Goal: Transaction & Acquisition: Obtain resource

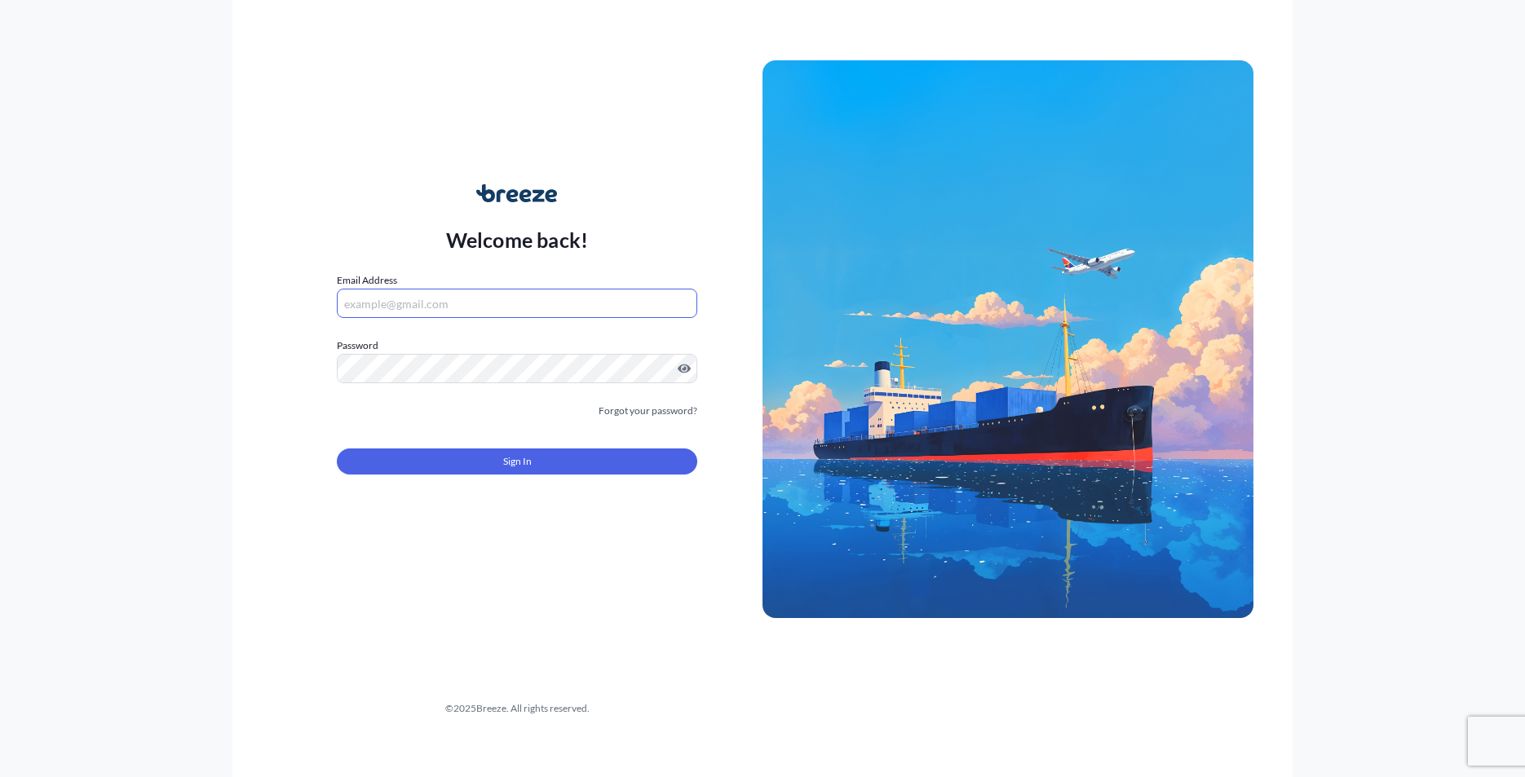
click at [510, 307] on input "Email Address" at bounding box center [517, 303] width 360 height 29
type input "[PERSON_NAME][EMAIL_ADDRESS][DOMAIN_NAME]"
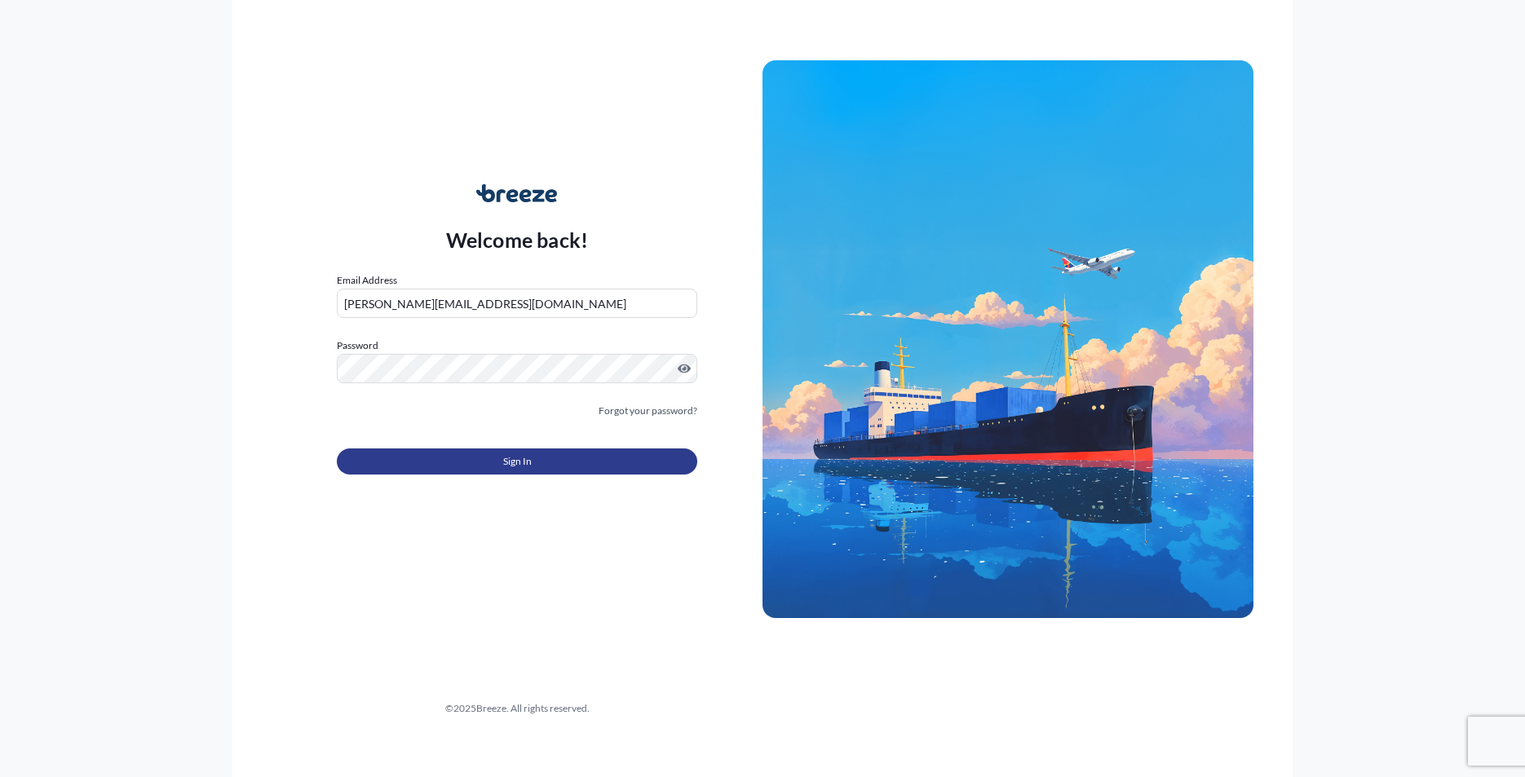
click at [559, 453] on button "Sign In" at bounding box center [517, 461] width 360 height 26
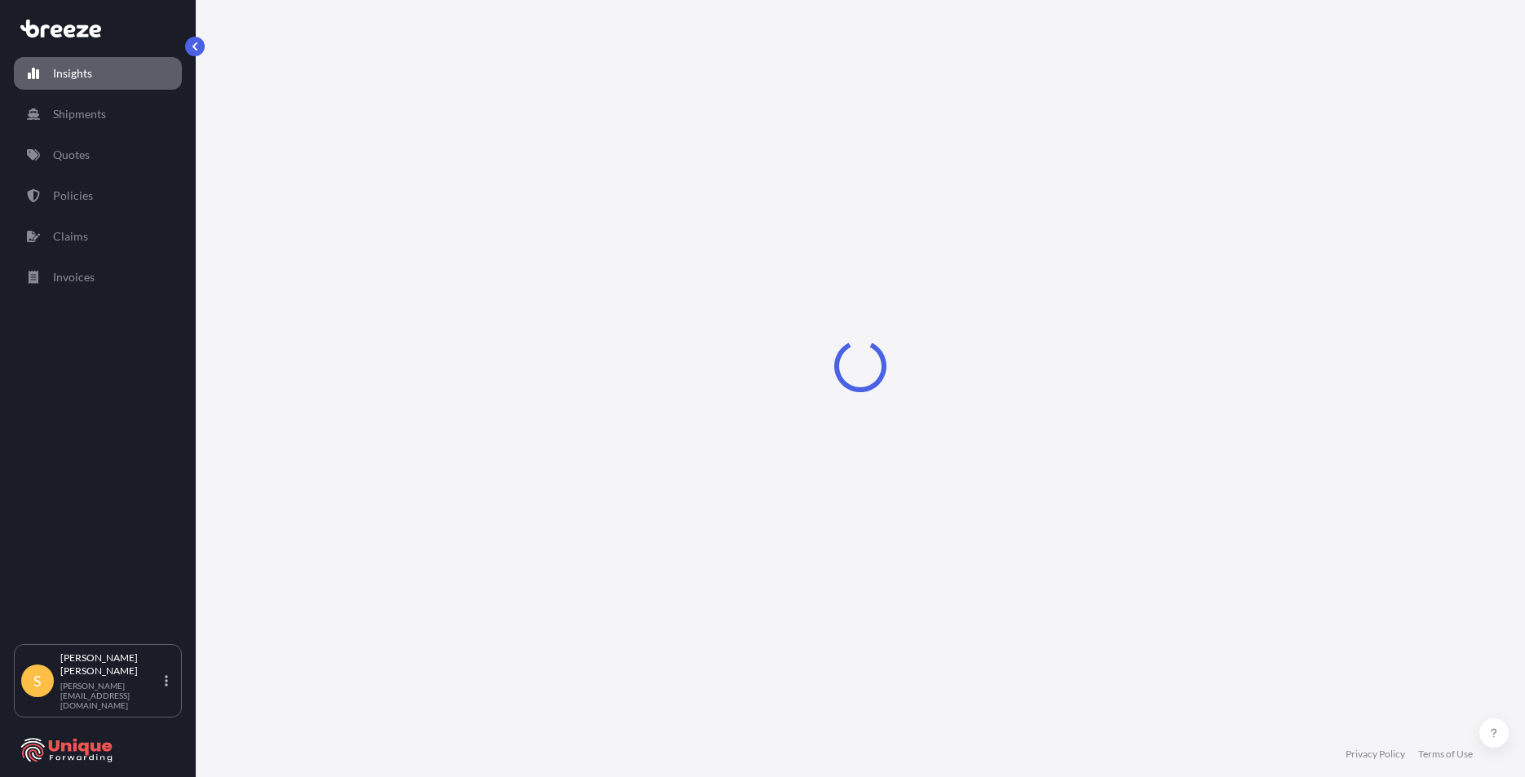
select select "2025"
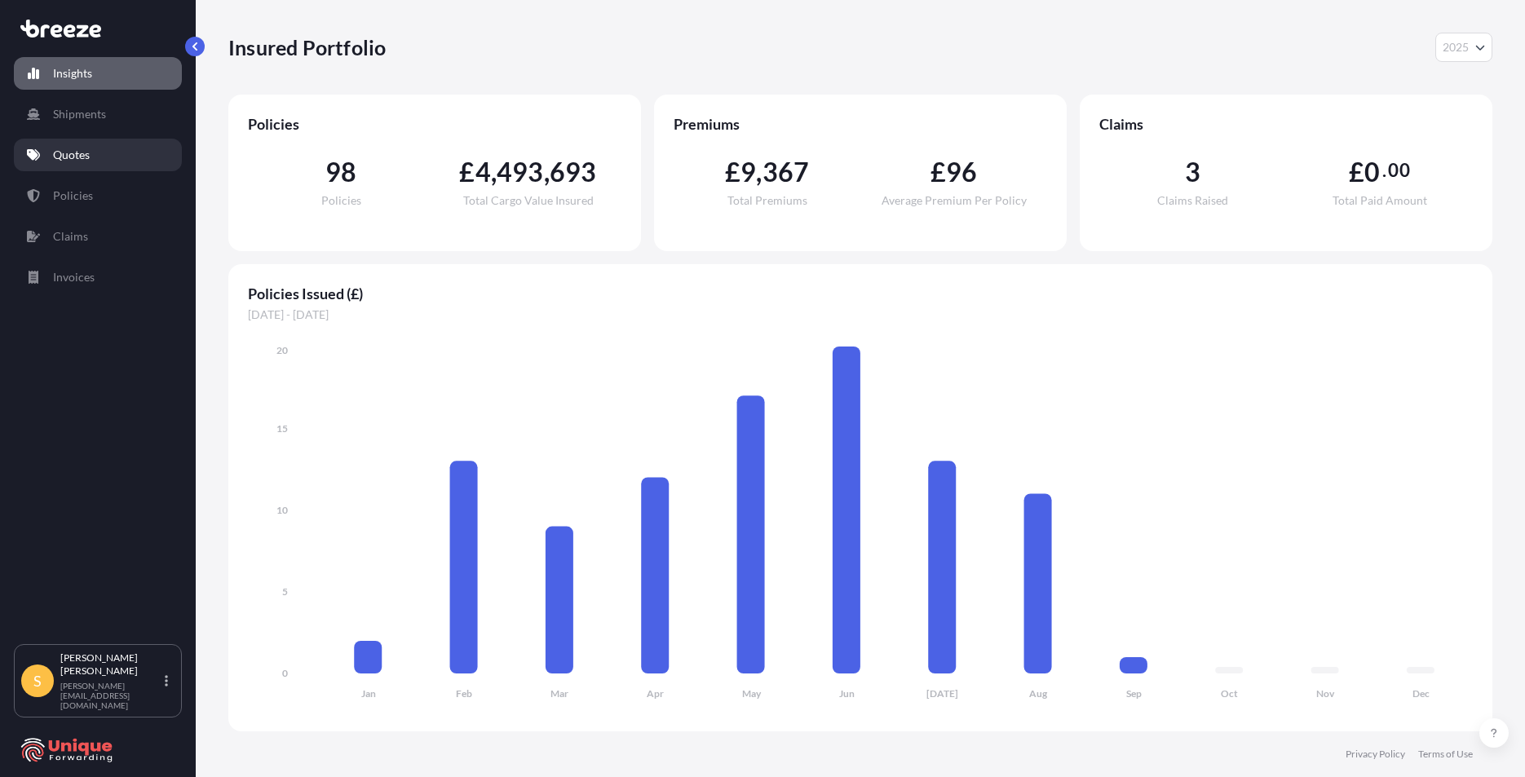
click at [94, 156] on link "Quotes" at bounding box center [98, 155] width 168 height 33
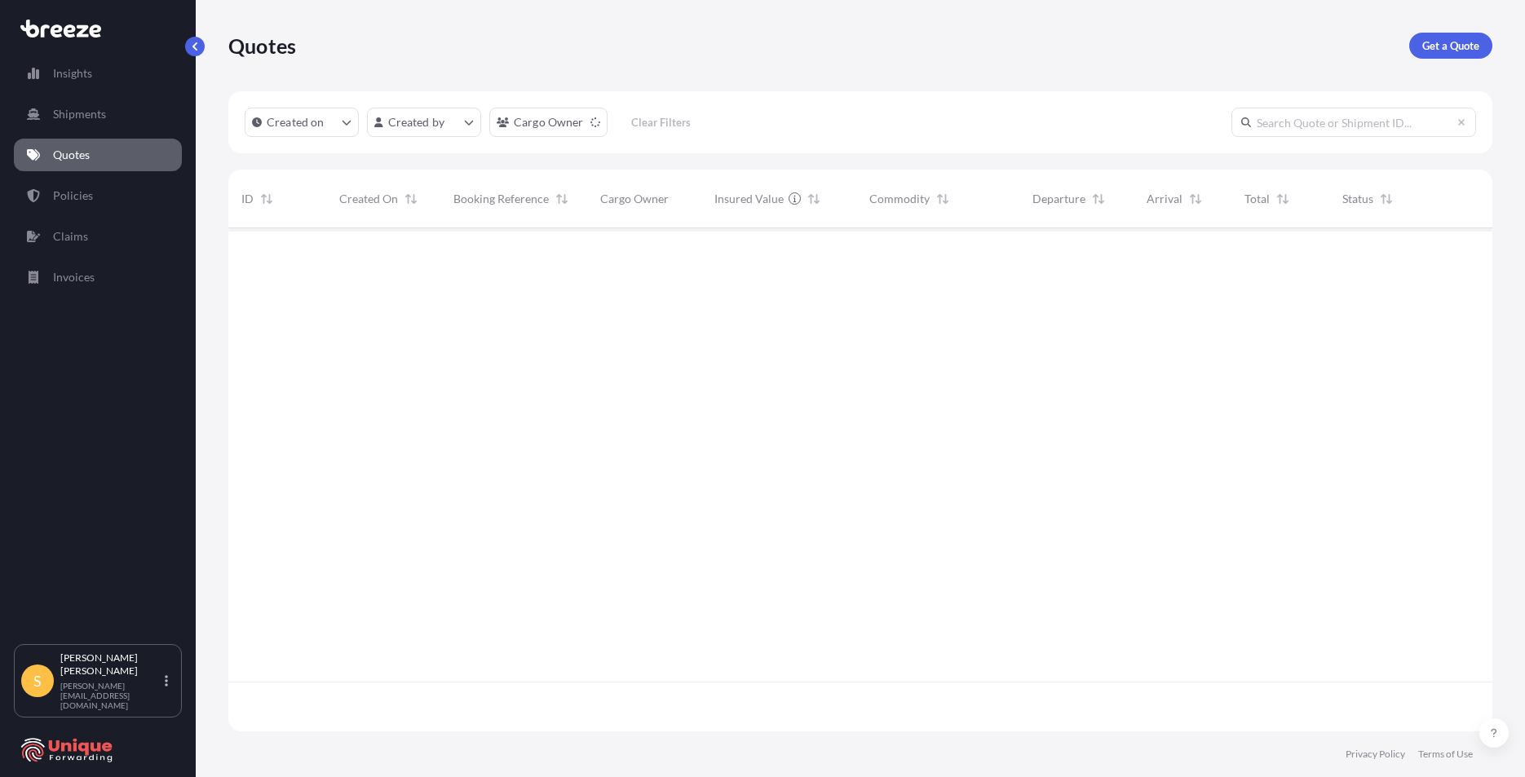
scroll to position [500, 1252]
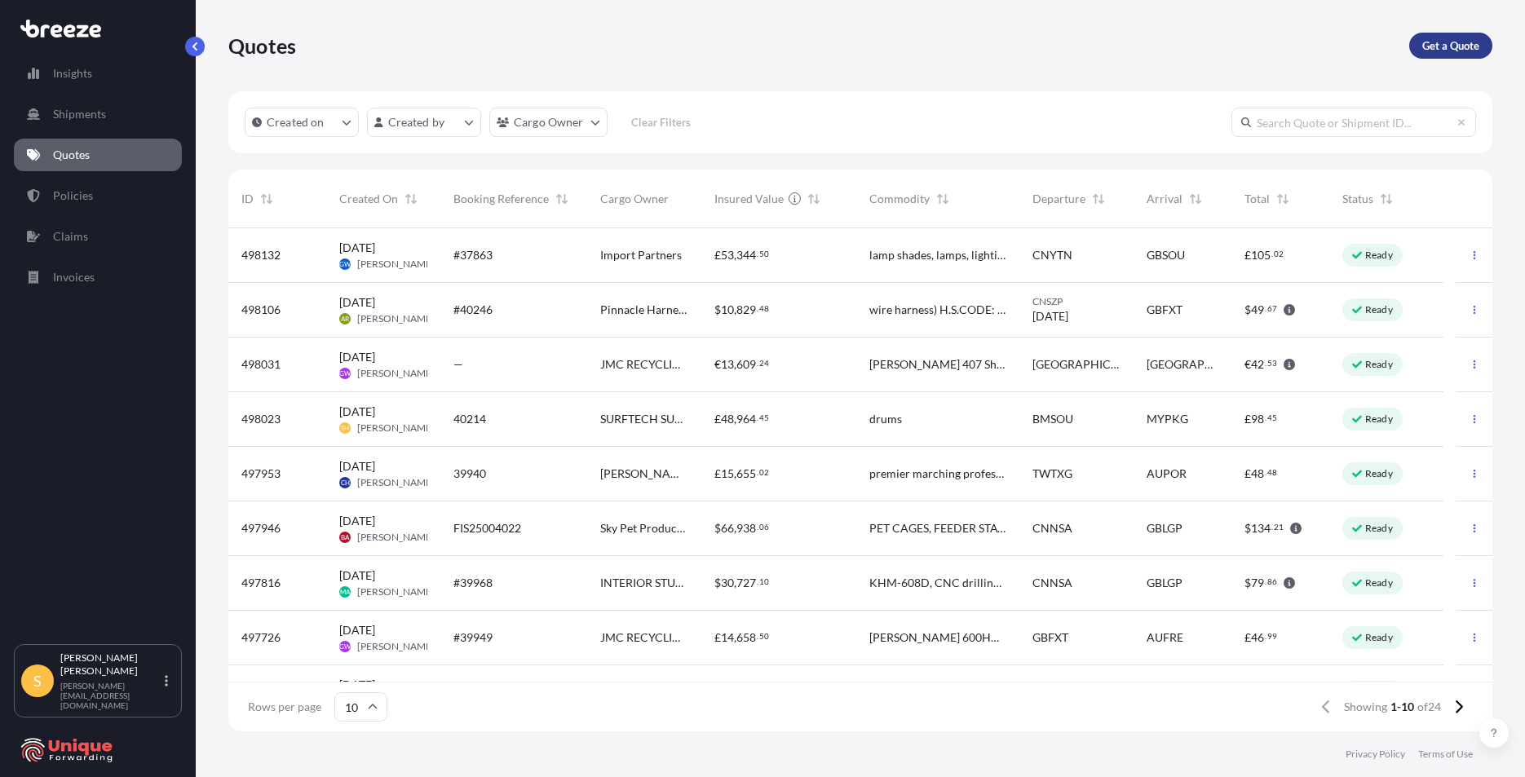
click at [1456, 36] on link "Get a Quote" at bounding box center [1450, 46] width 83 height 26
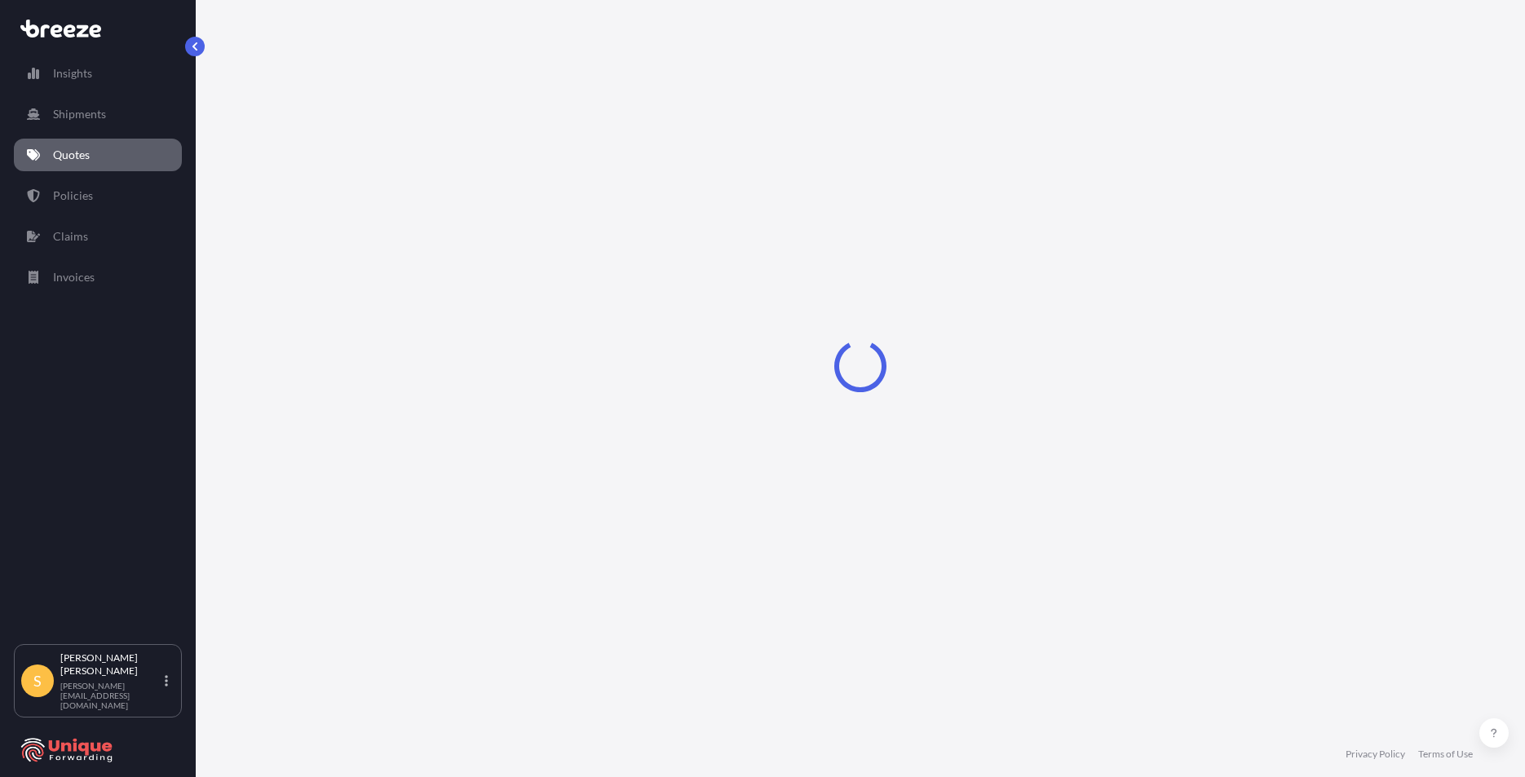
select select "Sea"
select select "1"
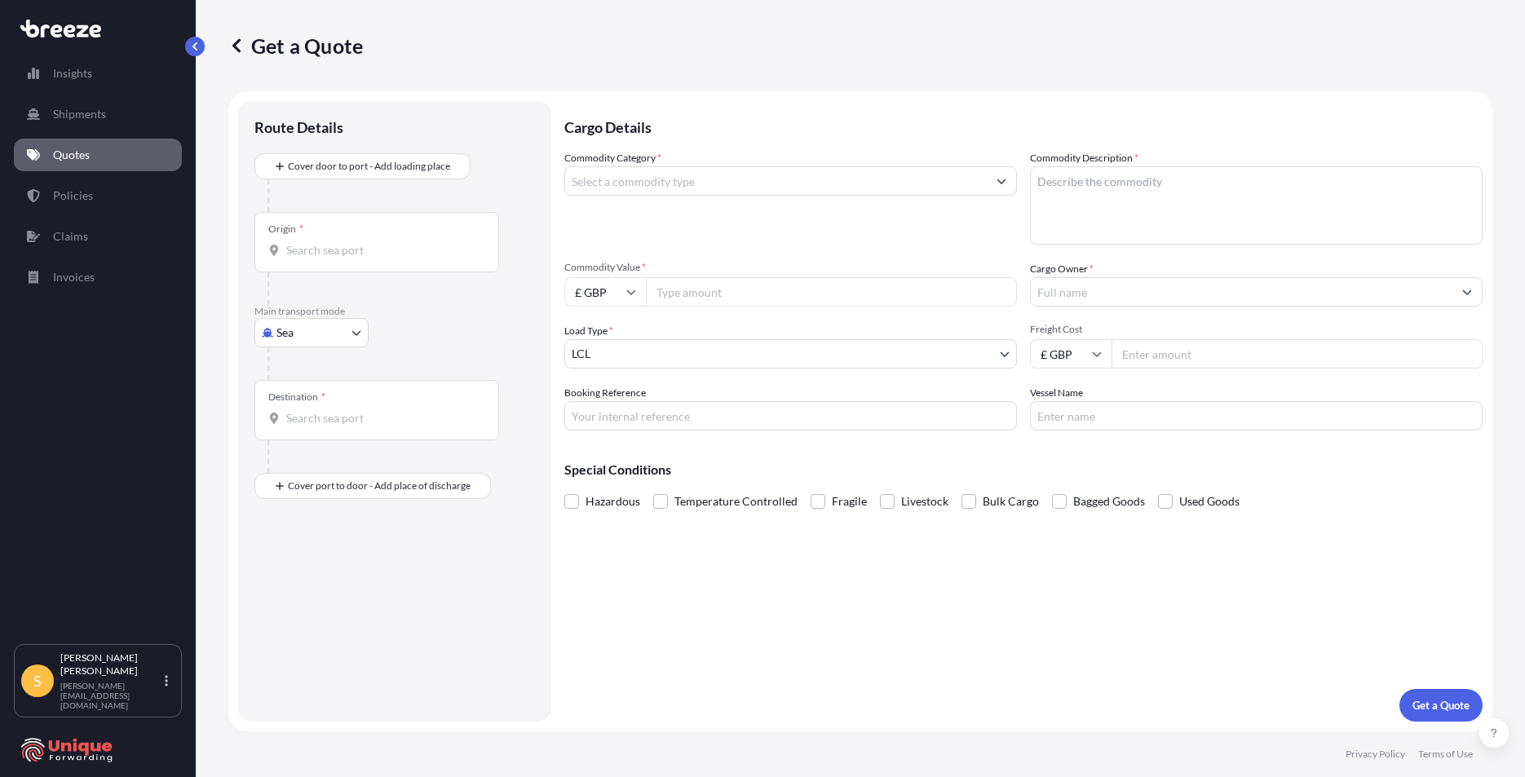
click at [367, 248] on input "Origin *" at bounding box center [382, 250] width 192 height 16
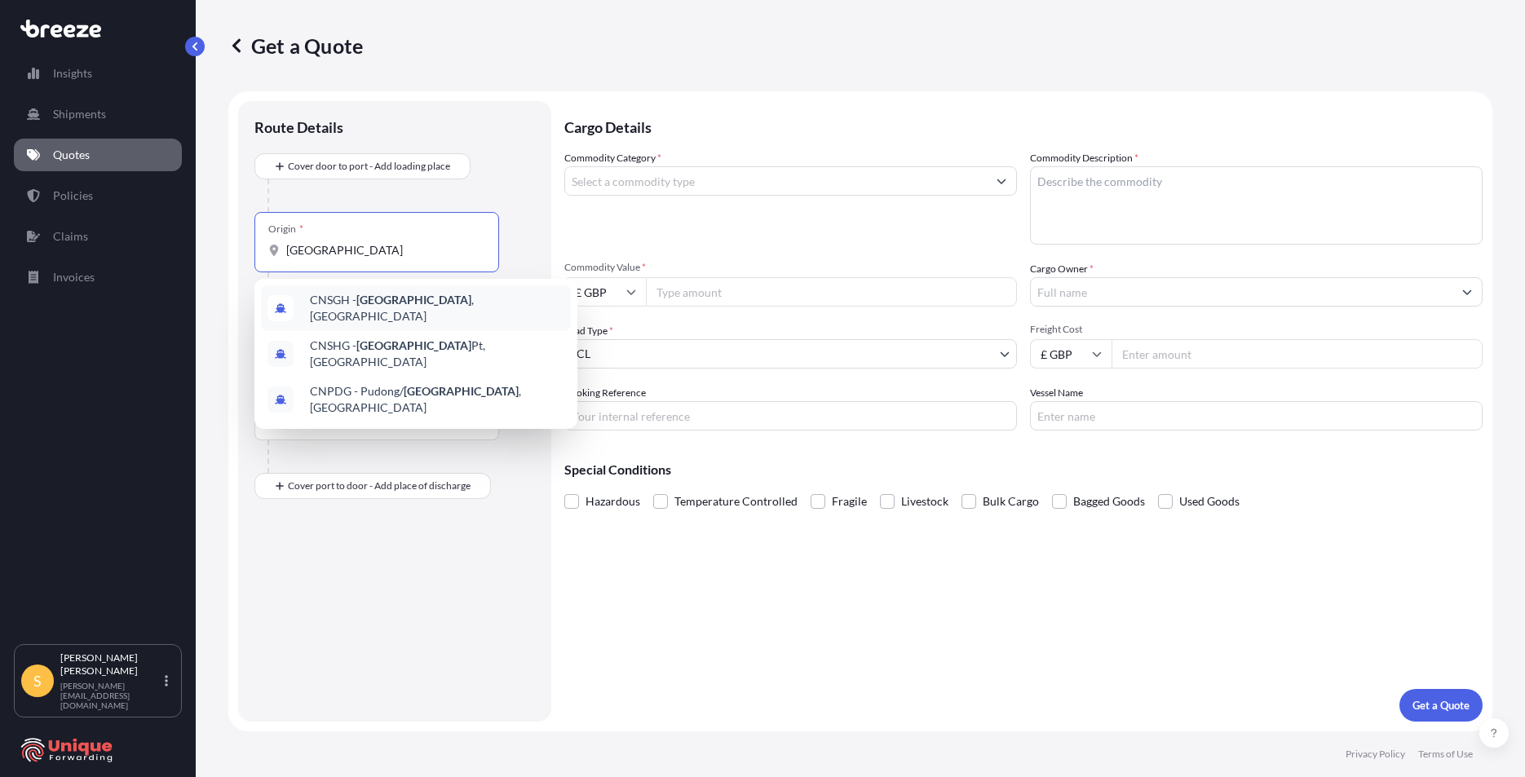
click at [438, 307] on span "CNSGH - [GEOGRAPHIC_DATA] , [GEOGRAPHIC_DATA]" at bounding box center [437, 308] width 254 height 33
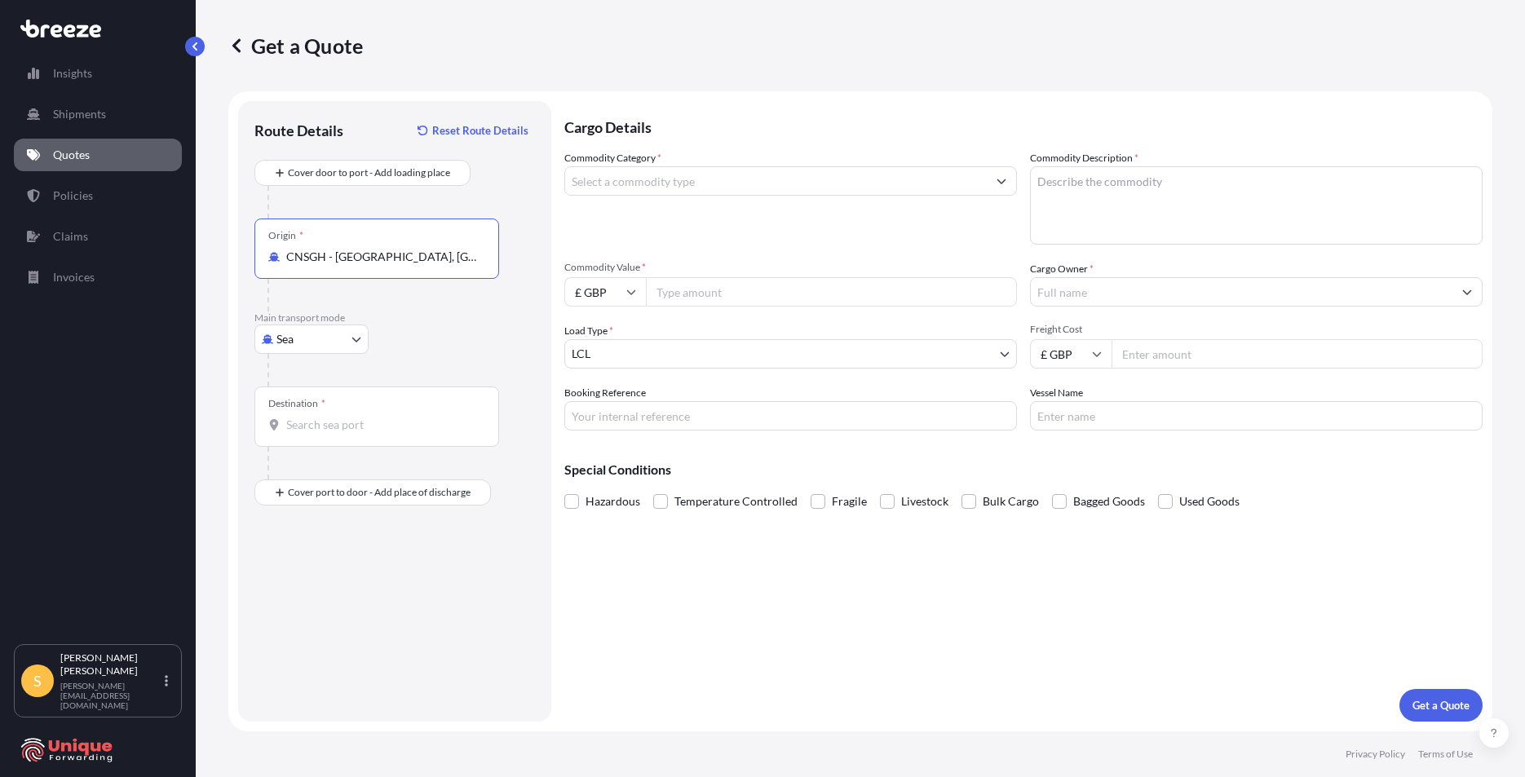
type input "CNSGH - [GEOGRAPHIC_DATA], [GEOGRAPHIC_DATA]"
click at [354, 429] on input "Destination *" at bounding box center [382, 425] width 192 height 16
type input "GBSOU - [GEOGRAPHIC_DATA], [GEOGRAPHIC_DATA]"
click at [350, 566] on div "Place of Discharge" at bounding box center [376, 571] width 245 height 60
click at [350, 572] on input "Place of Discharge" at bounding box center [382, 580] width 192 height 16
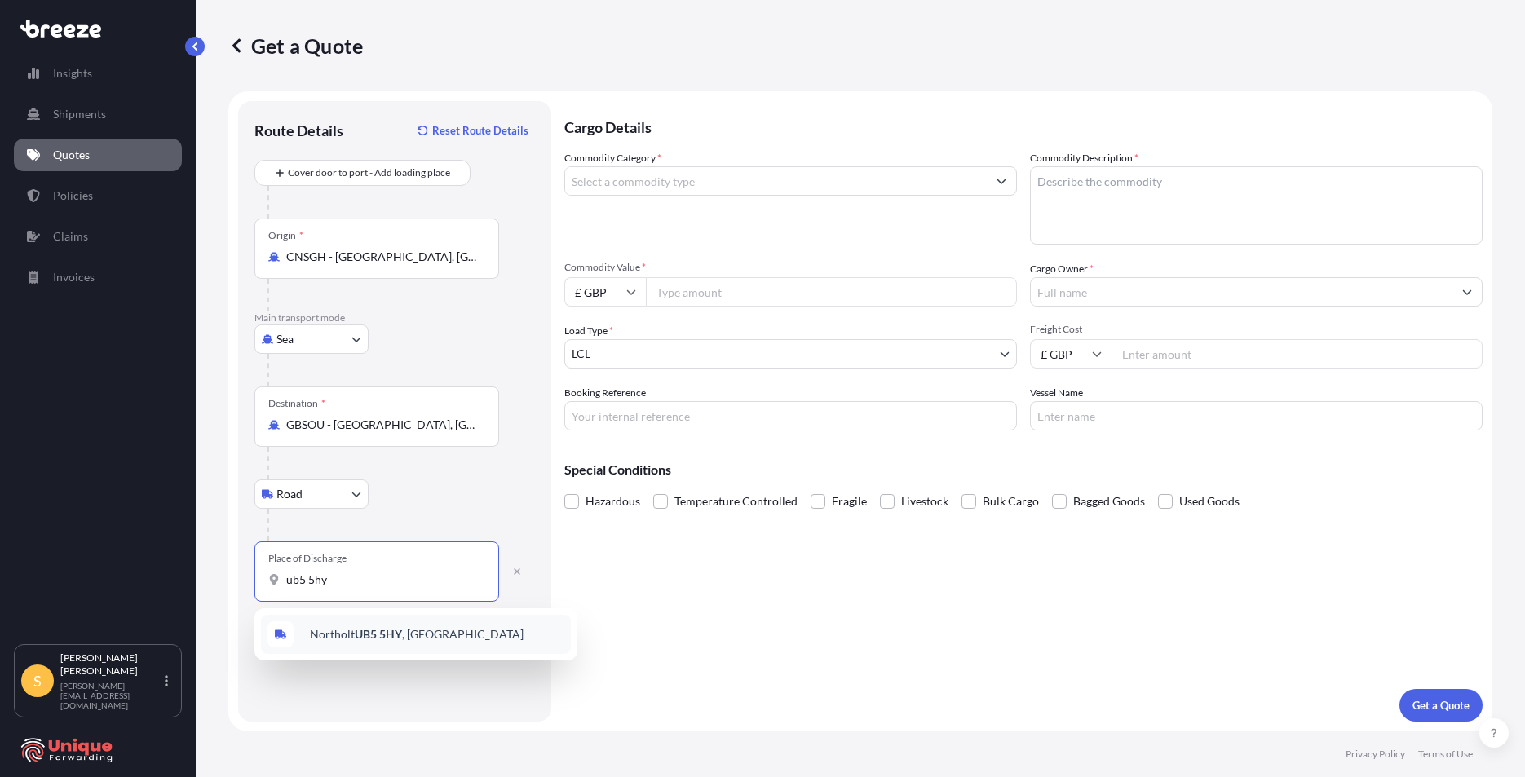
click at [351, 621] on div "[STREET_ADDRESS]" at bounding box center [416, 634] width 310 height 39
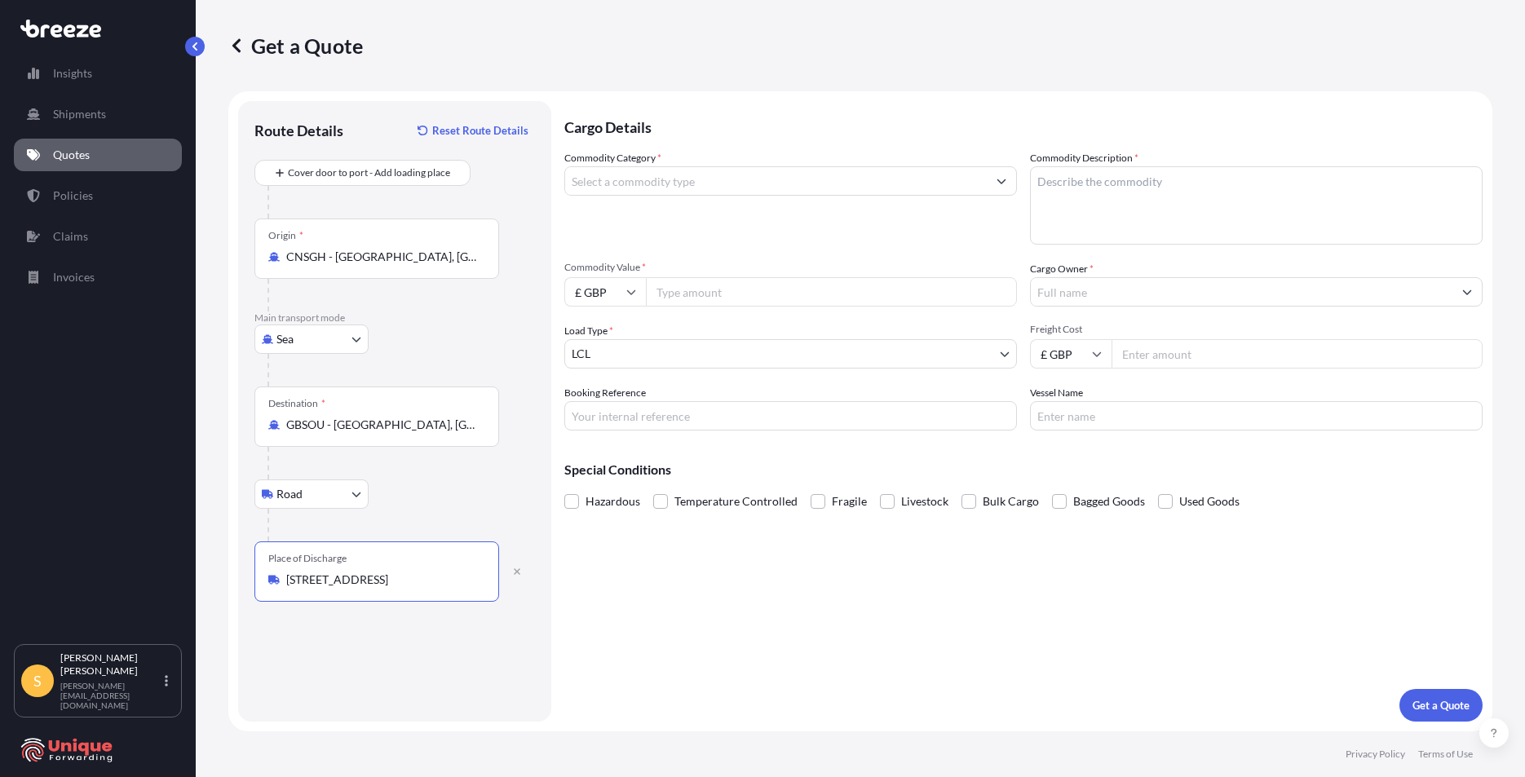
type input "[STREET_ADDRESS]"
click at [694, 174] on input "Commodity Category *" at bounding box center [776, 180] width 422 height 29
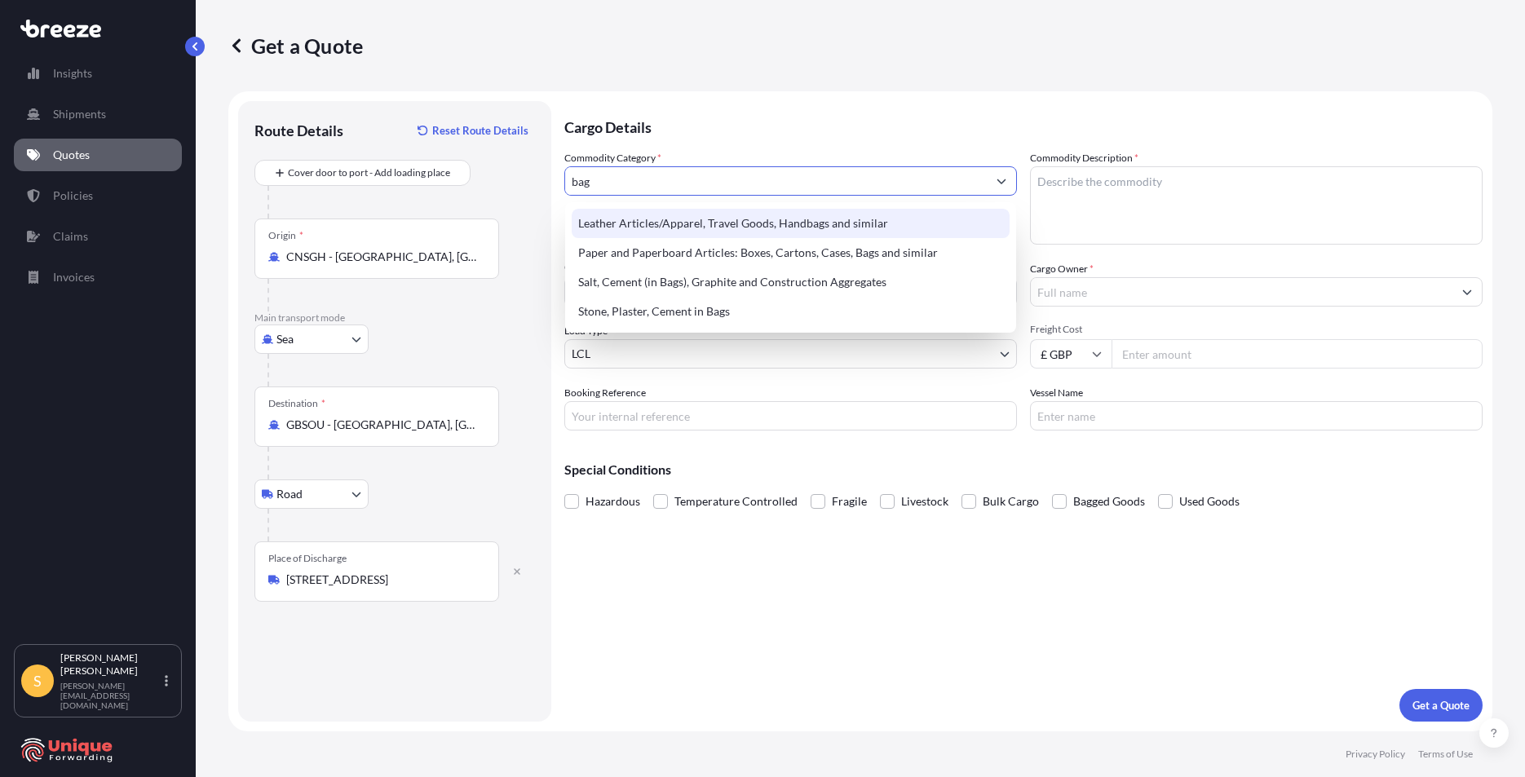
click at [686, 222] on div "Leather Articles/Apparel, Travel Goods, Handbags and similar" at bounding box center [791, 223] width 438 height 29
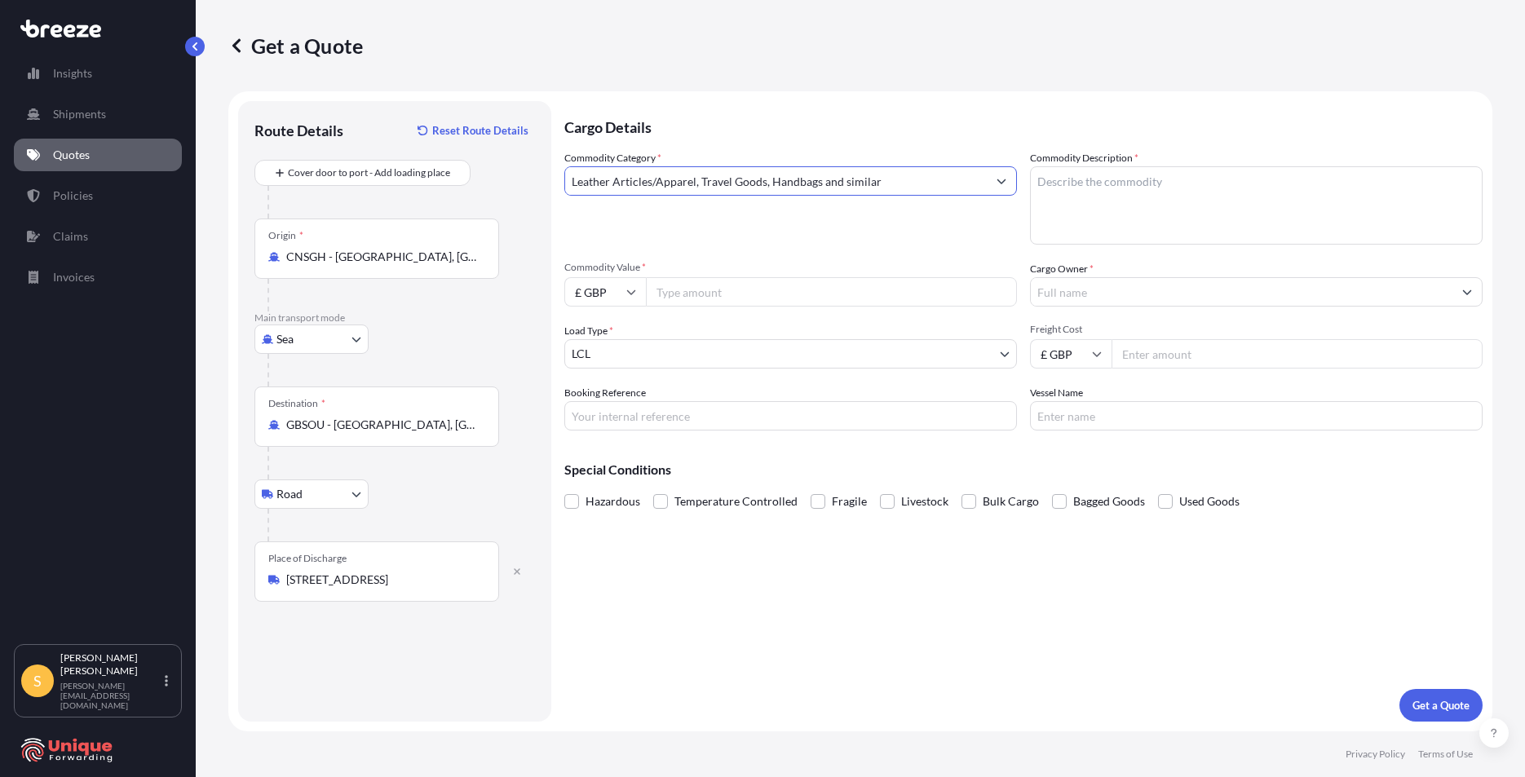
type input "Leather Articles/Apparel, Travel Goods, Handbags and similar"
click at [1230, 198] on textarea "Commodity Description *" at bounding box center [1256, 205] width 453 height 78
type textarea "suitcases"
click at [844, 308] on div "Commodity Category * Leather Articles/Apparel, Travel Goods, Handbags and simil…" at bounding box center [1023, 290] width 918 height 280
click at [844, 301] on input "Commodity Value *" at bounding box center [831, 291] width 371 height 29
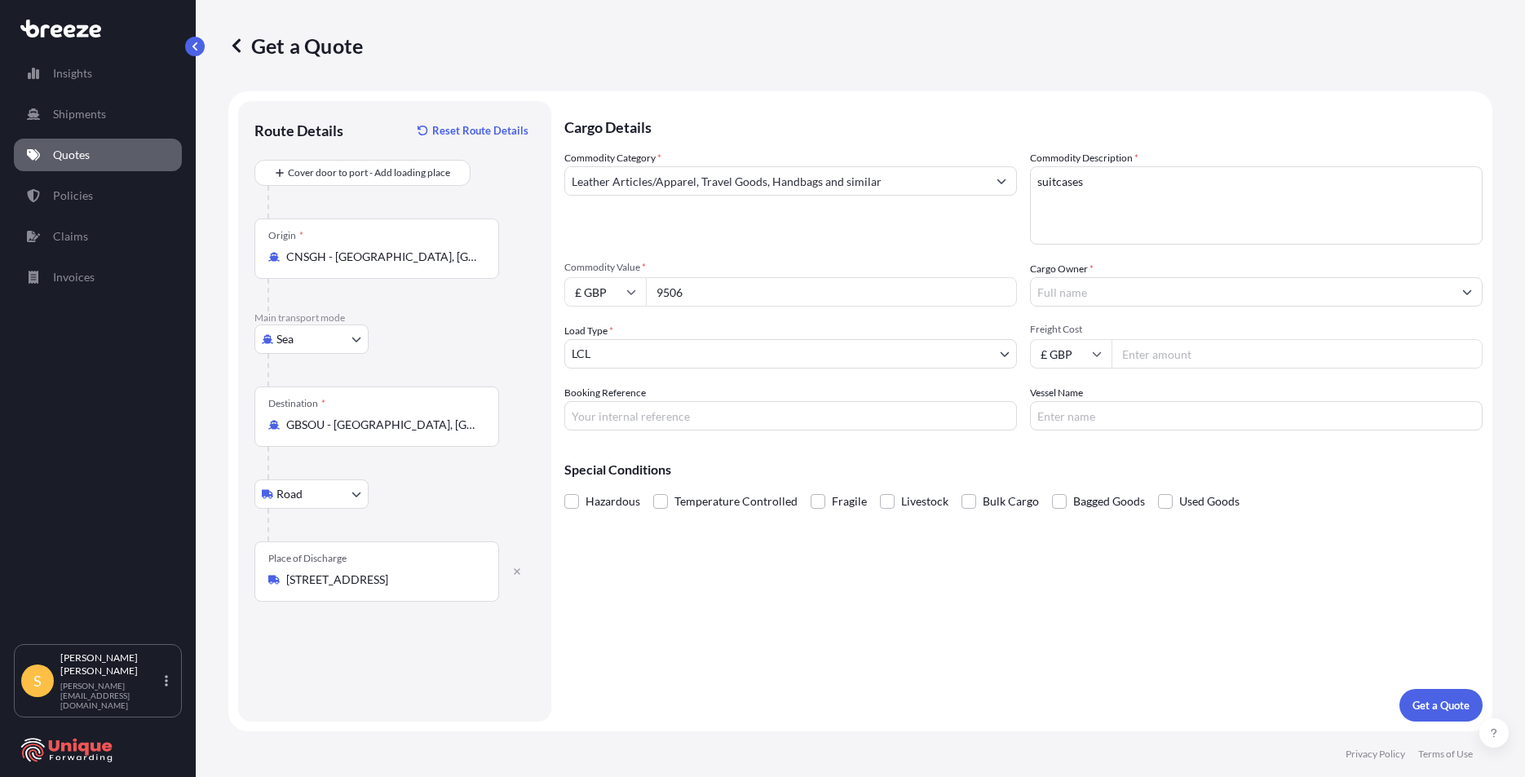
type input "9506"
click at [589, 296] on input "£ GBP" at bounding box center [605, 291] width 82 height 29
click at [601, 416] on div "$ USD" at bounding box center [605, 405] width 68 height 31
type input "$ USD"
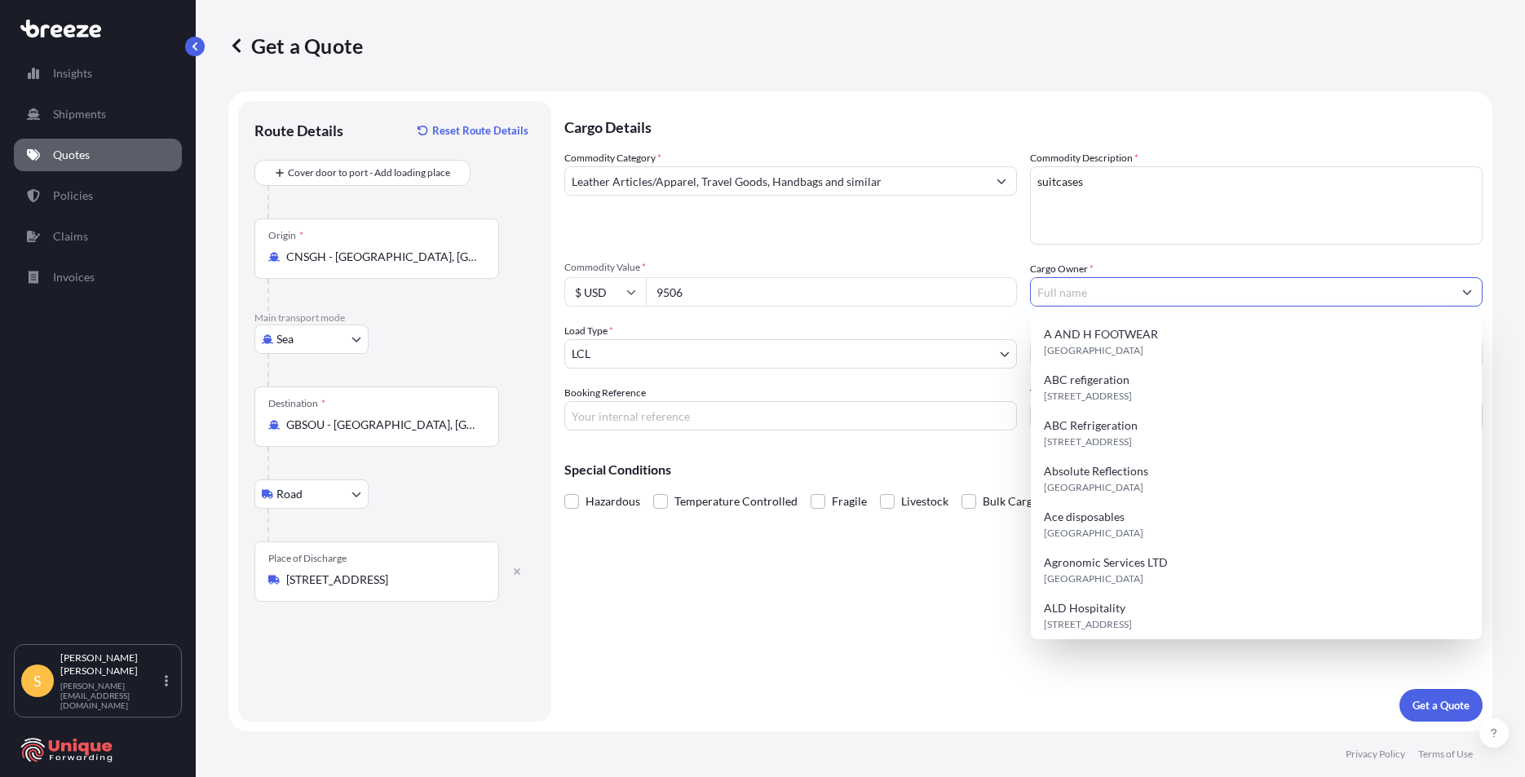
click at [1167, 298] on input "Cargo Owner *" at bounding box center [1242, 291] width 422 height 29
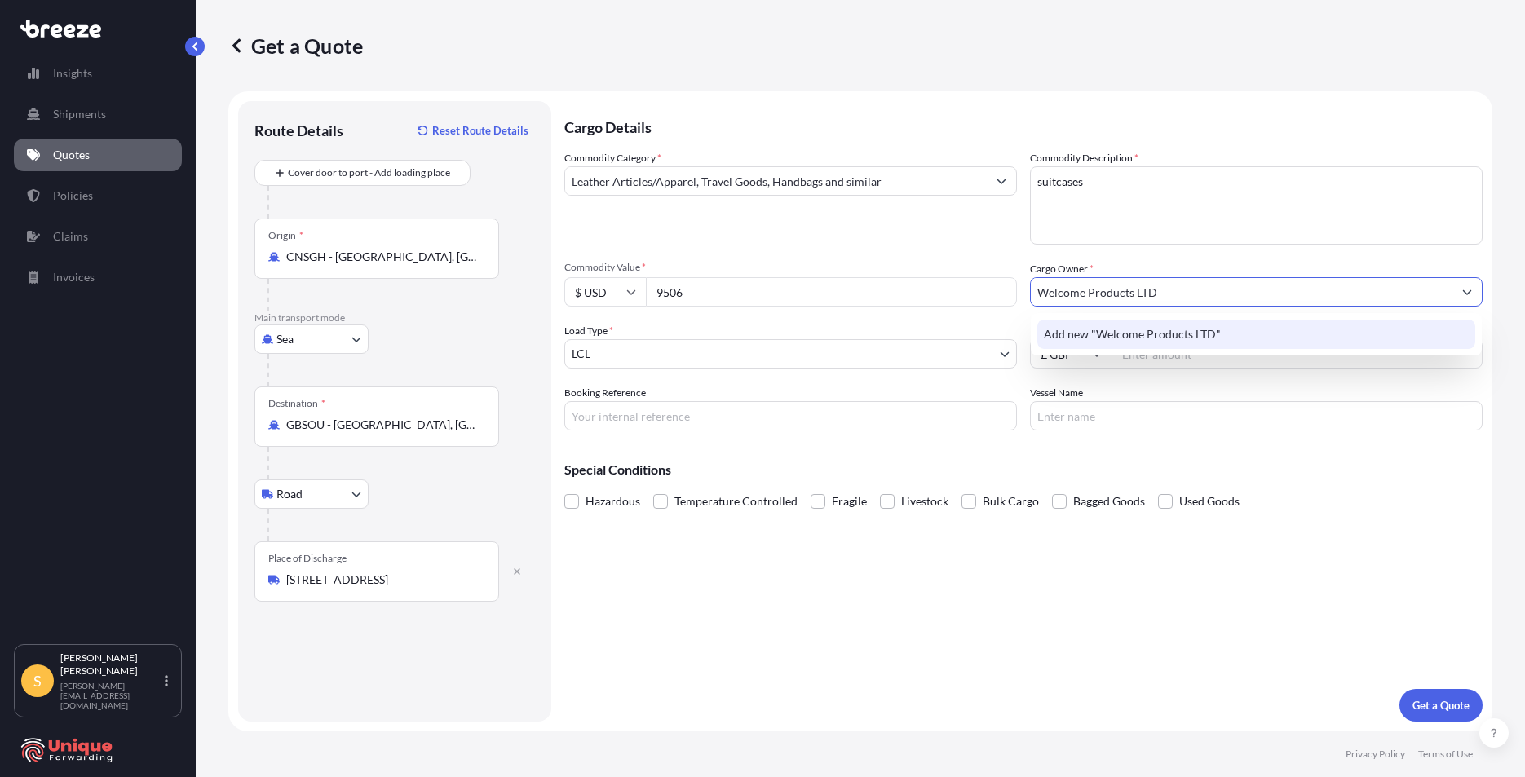
type input "Welcome Products LTD"
click at [648, 344] on body "1 option available. 0 options available. 1 option available. 0 options availabl…" at bounding box center [762, 388] width 1525 height 777
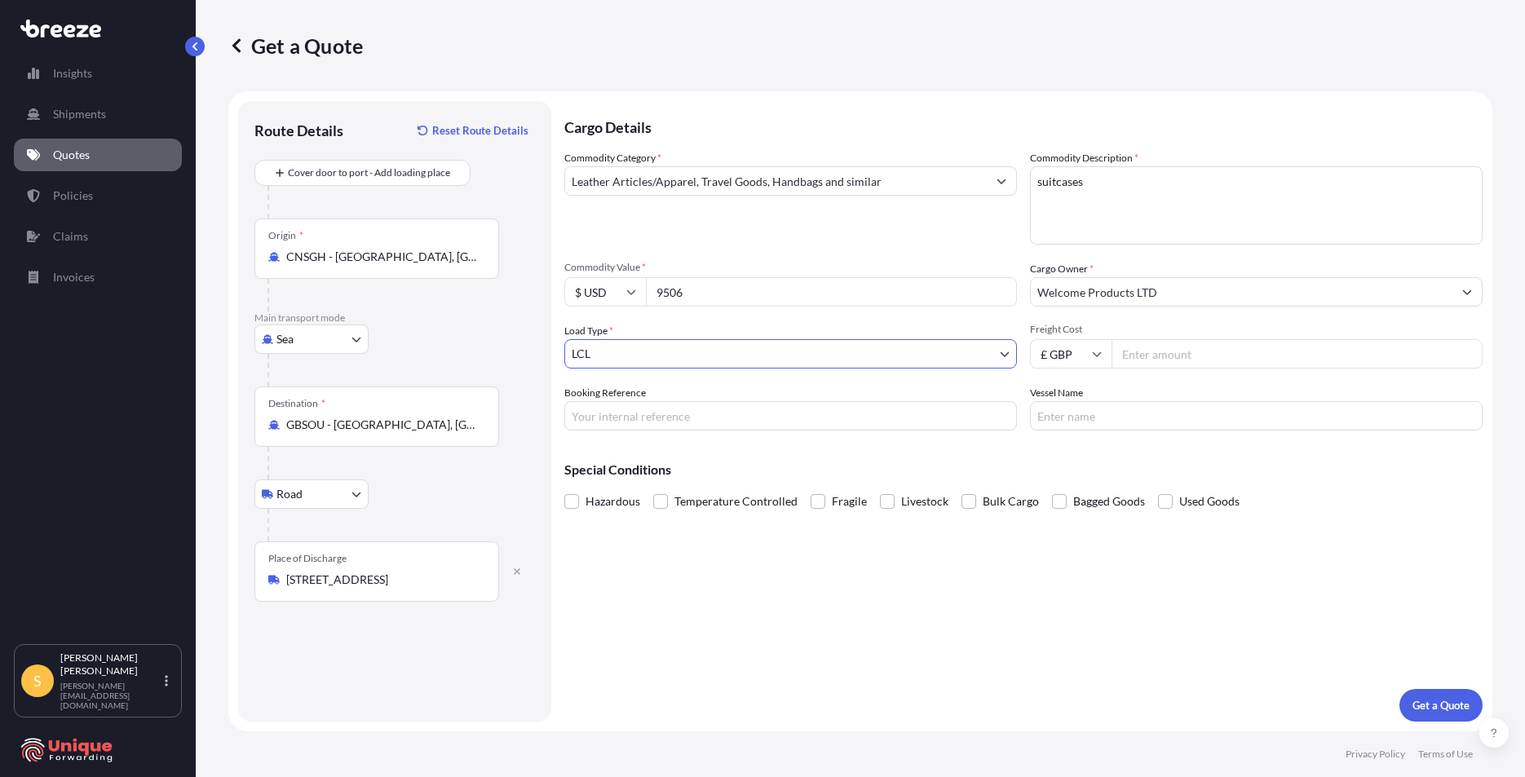
click at [1215, 370] on div "Commodity Category * Leather Articles/Apparel, Travel Goods, Handbags and simil…" at bounding box center [1023, 290] width 918 height 280
click at [1214, 370] on div "Commodity Category * Leather Articles/Apparel, Travel Goods, Handbags and simil…" at bounding box center [1023, 290] width 918 height 280
click at [1213, 360] on input "Freight Cost" at bounding box center [1296, 353] width 371 height 29
click at [1205, 361] on input "Freight Cost" at bounding box center [1296, 353] width 371 height 29
type input "1515"
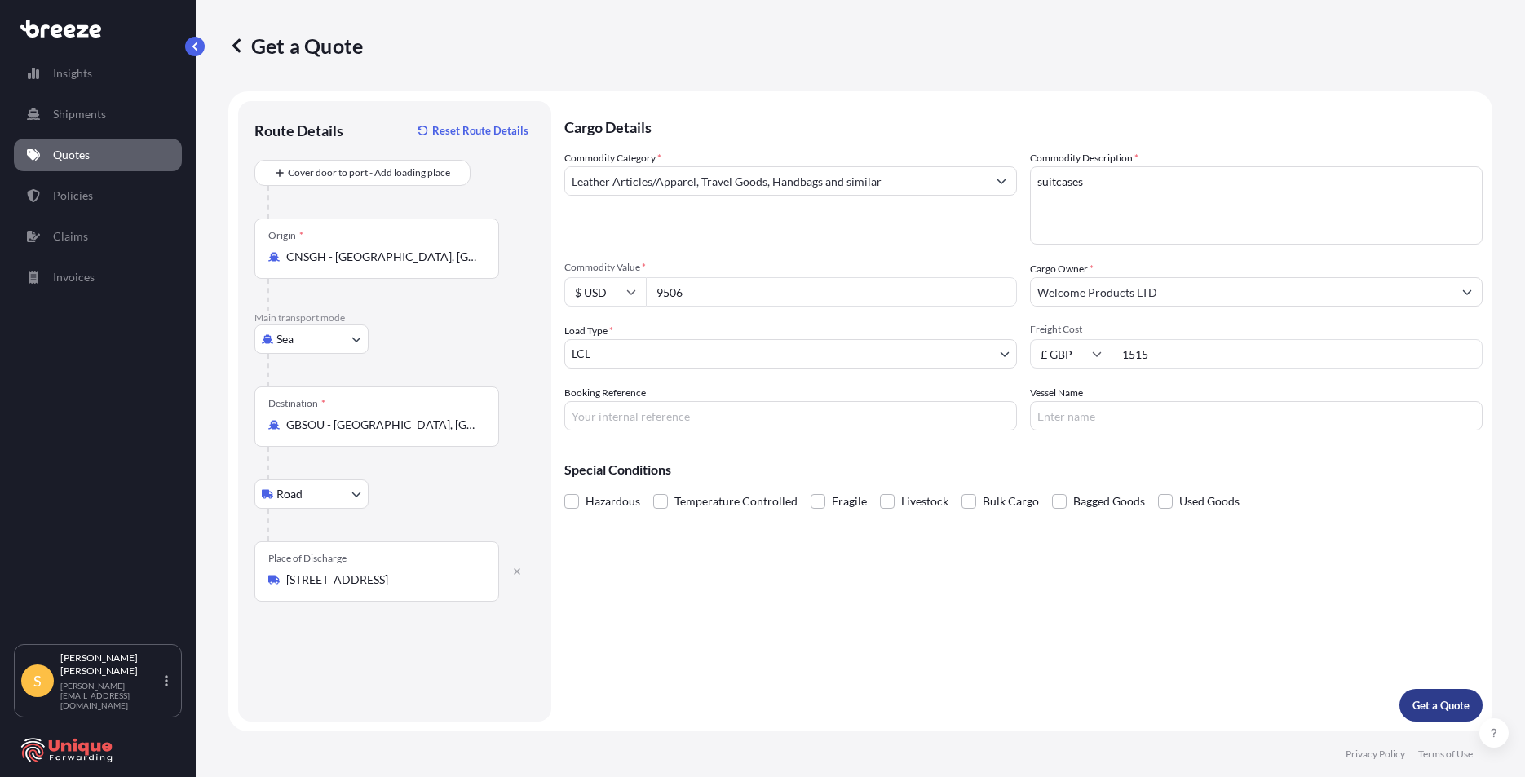
click at [1449, 697] on p "Get a Quote" at bounding box center [1440, 705] width 57 height 16
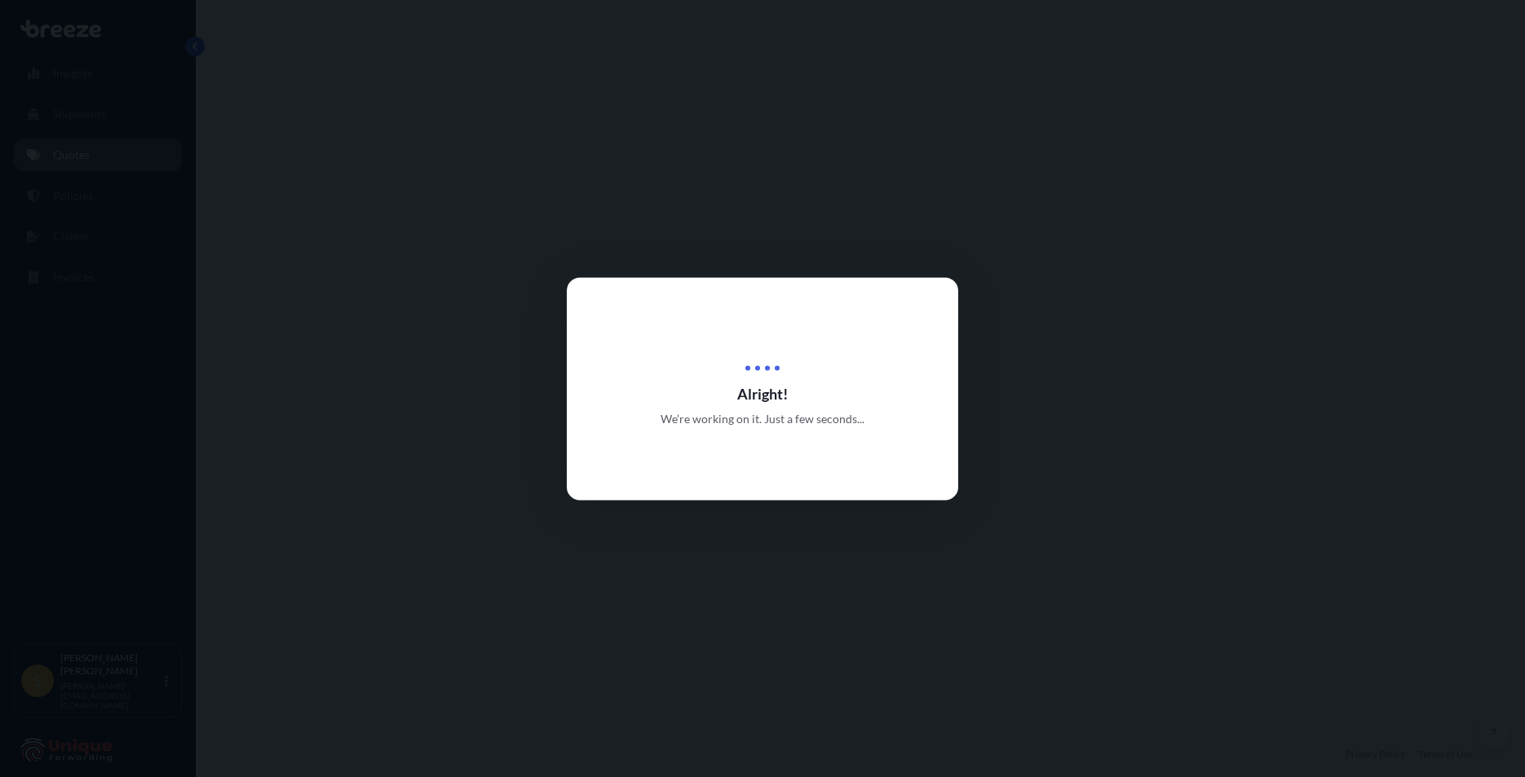
select select "Sea"
select select "Road"
select select "1"
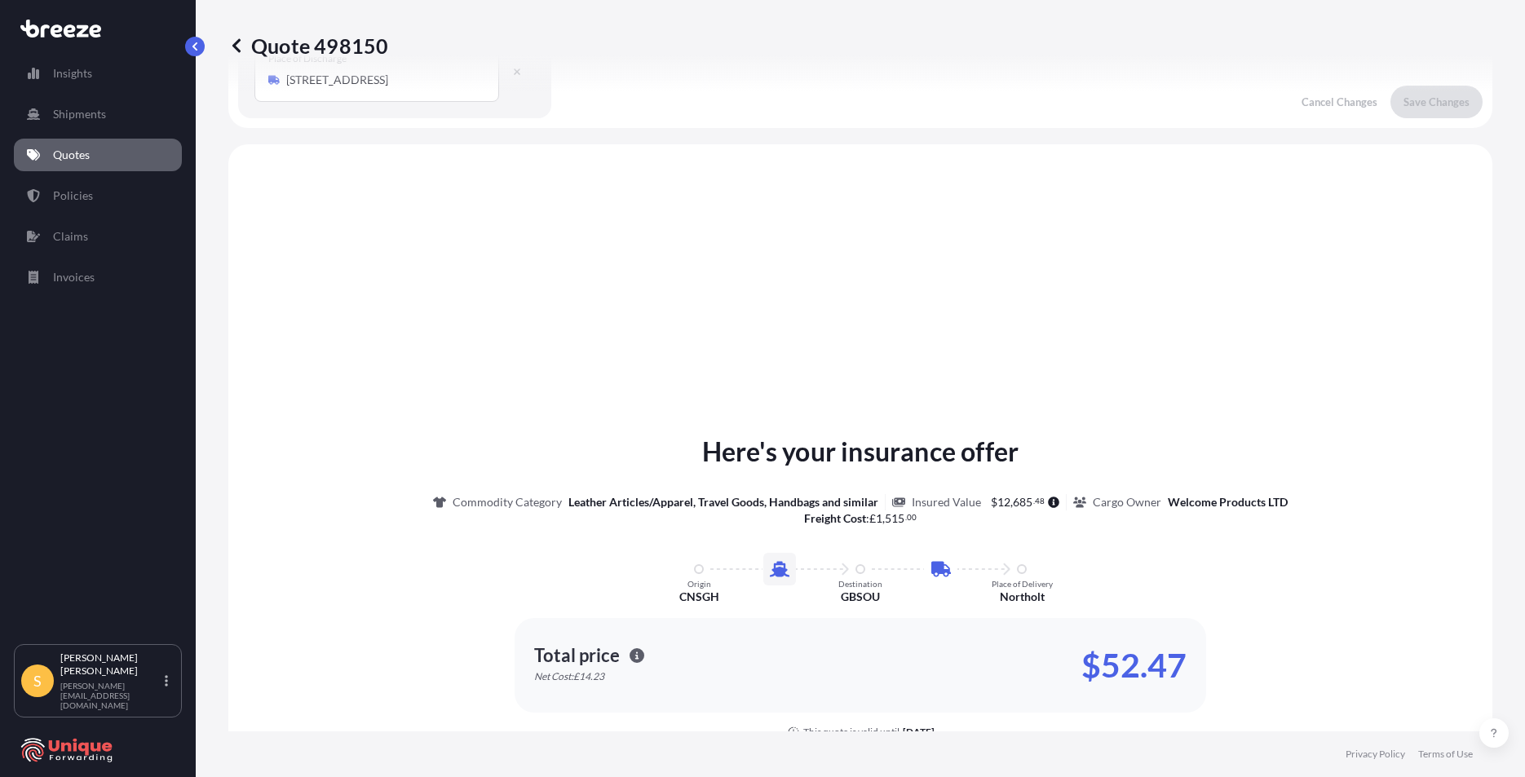
scroll to position [556, 0]
